Goal: Information Seeking & Learning: Learn about a topic

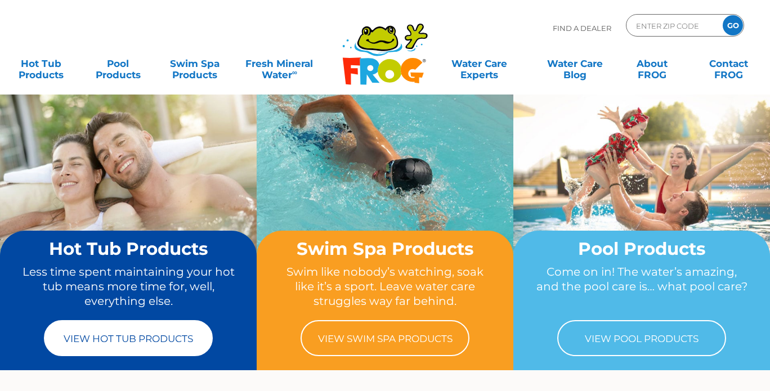
click at [117, 335] on link "View Hot Tub Products" at bounding box center [128, 338] width 169 height 36
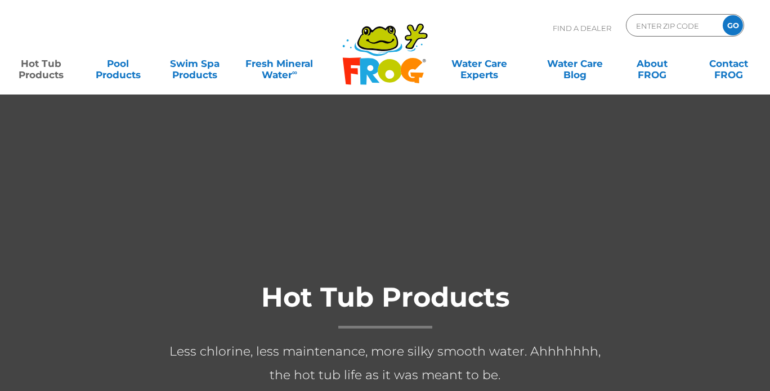
click at [79, 312] on div "Hot Tub Products Less chlorine, less maintenance, more silky smooth water. Ahhh…" at bounding box center [385, 354] width 770 height 182
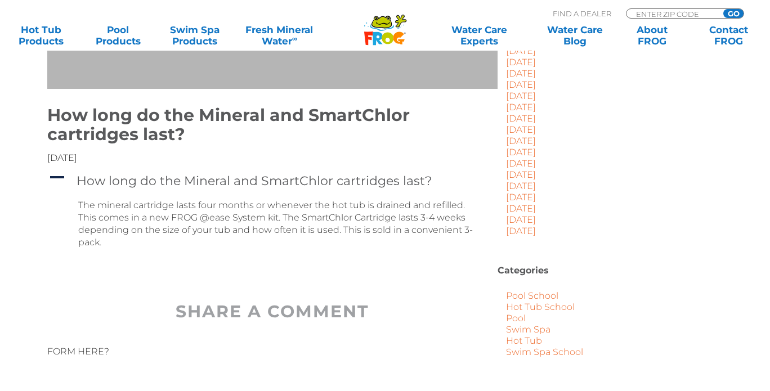
scroll to position [298, 0]
